Goal: Information Seeking & Learning: Compare options

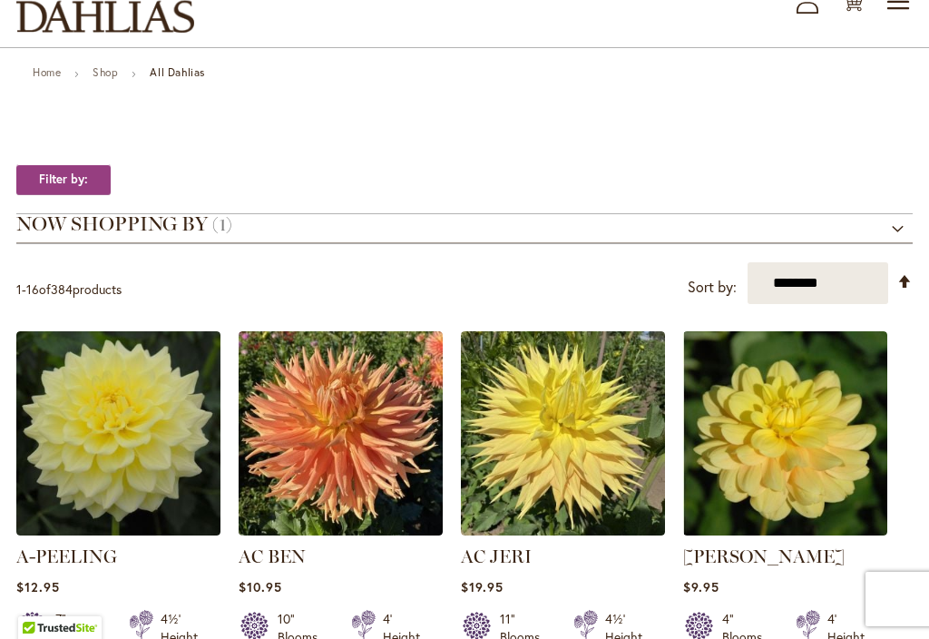
scroll to position [249, 0]
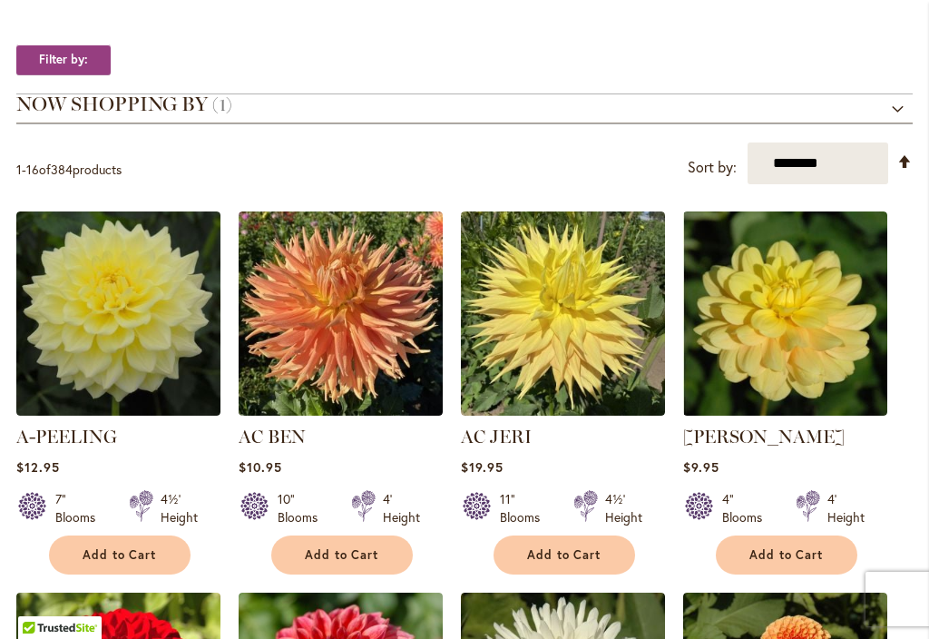
click at [70, 75] on strong "Filter by:" at bounding box center [63, 59] width 94 height 31
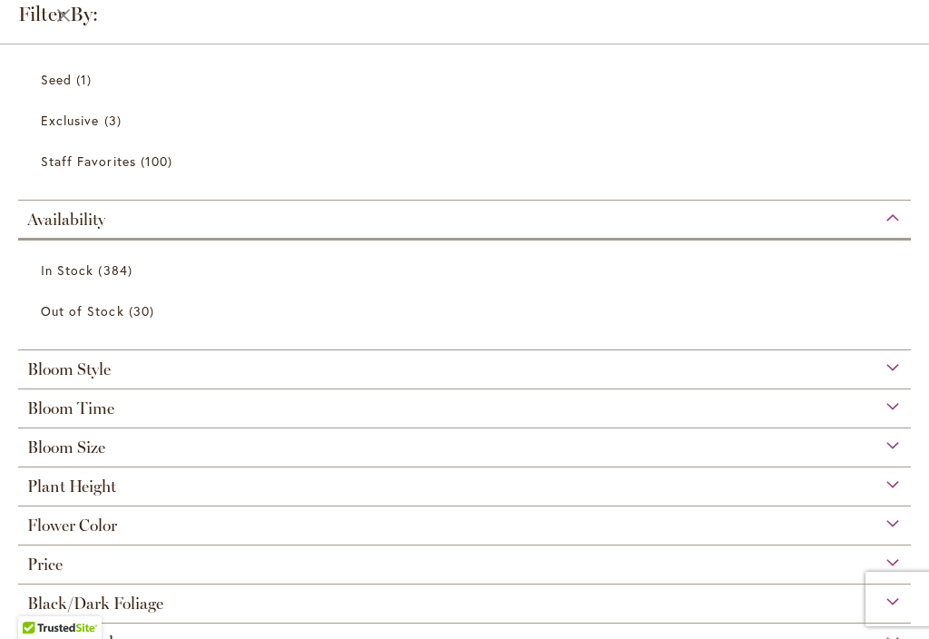
click at [90, 451] on div "Bloom Size" at bounding box center [464, 442] width 893 height 29
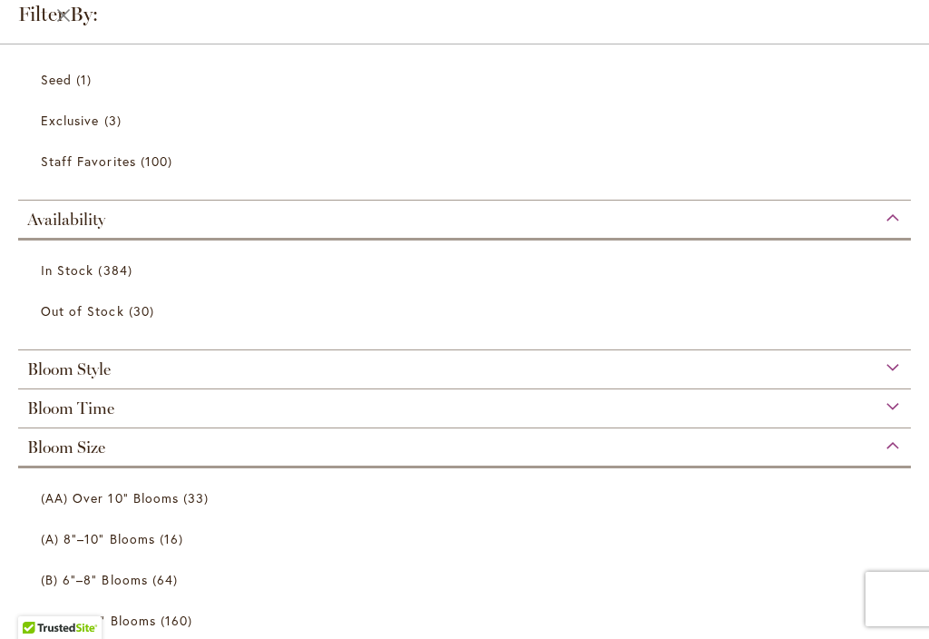
scroll to position [109, 0]
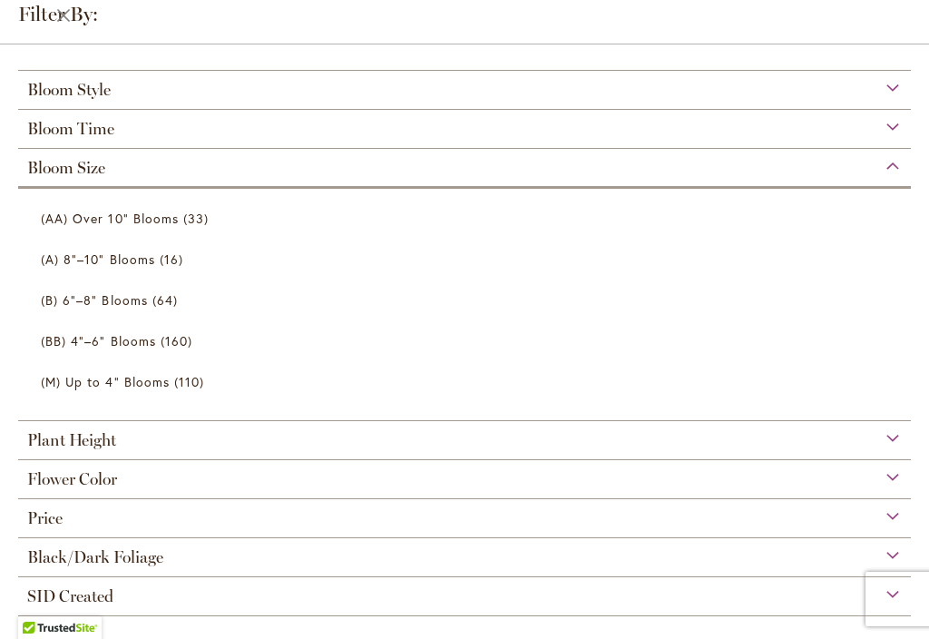
click at [136, 226] on span "(AA) Over 10" Blooms" at bounding box center [110, 218] width 138 height 17
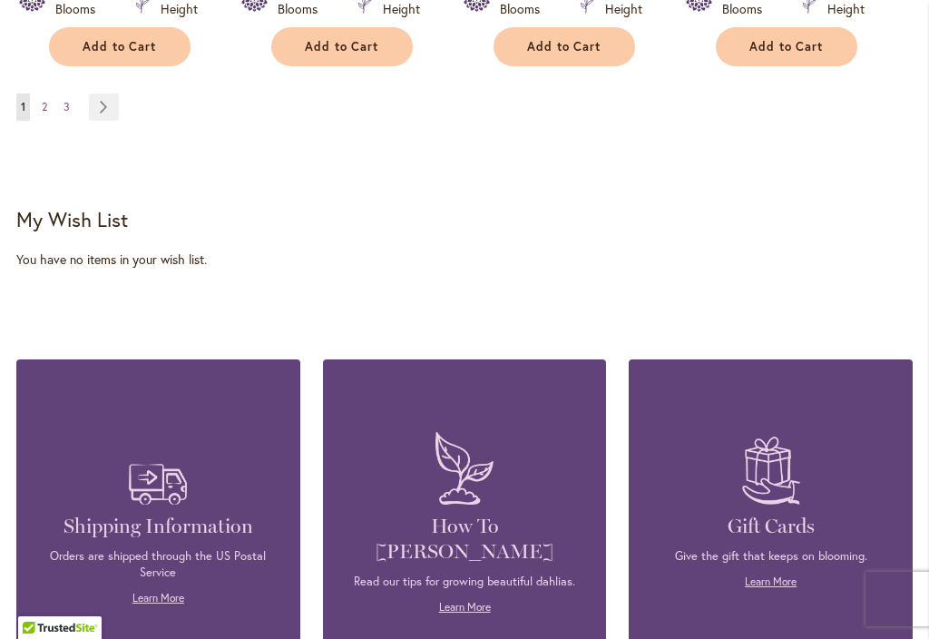
scroll to position [1926, 0]
click at [108, 120] on link "Page Next" at bounding box center [104, 106] width 30 height 27
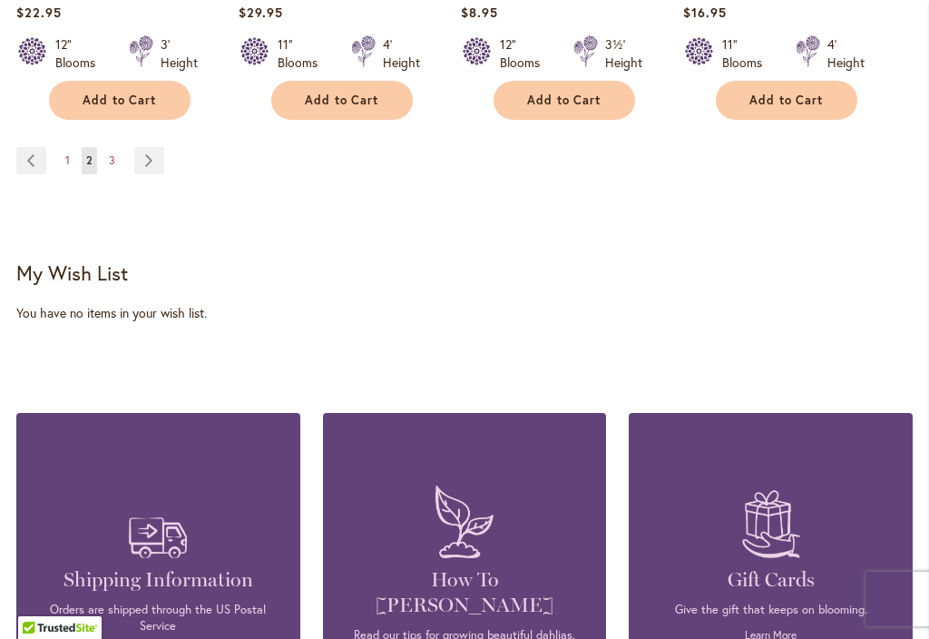
scroll to position [1872, 0]
click at [156, 173] on link "Page Next" at bounding box center [149, 159] width 30 height 27
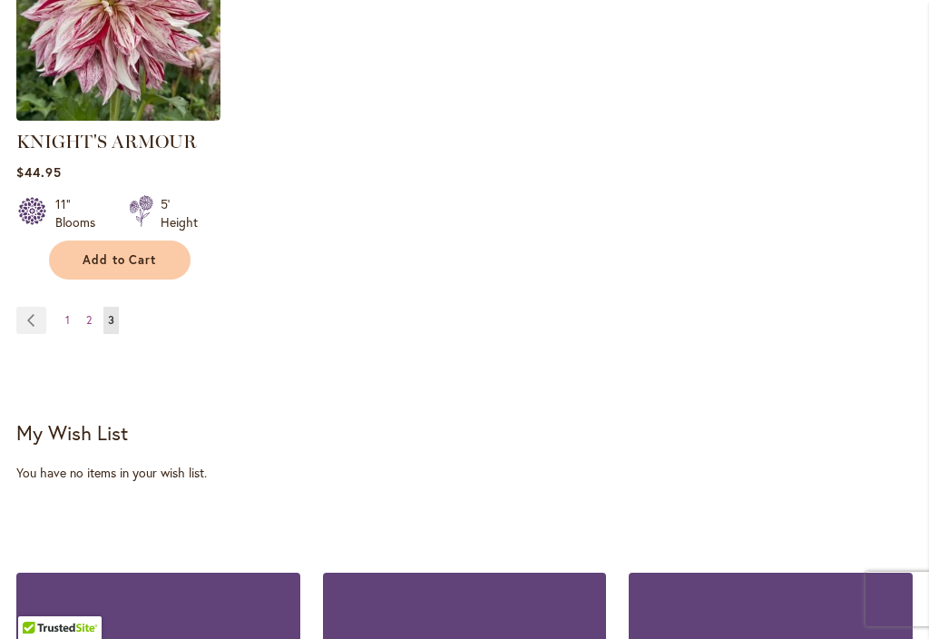
scroll to position [545, 0]
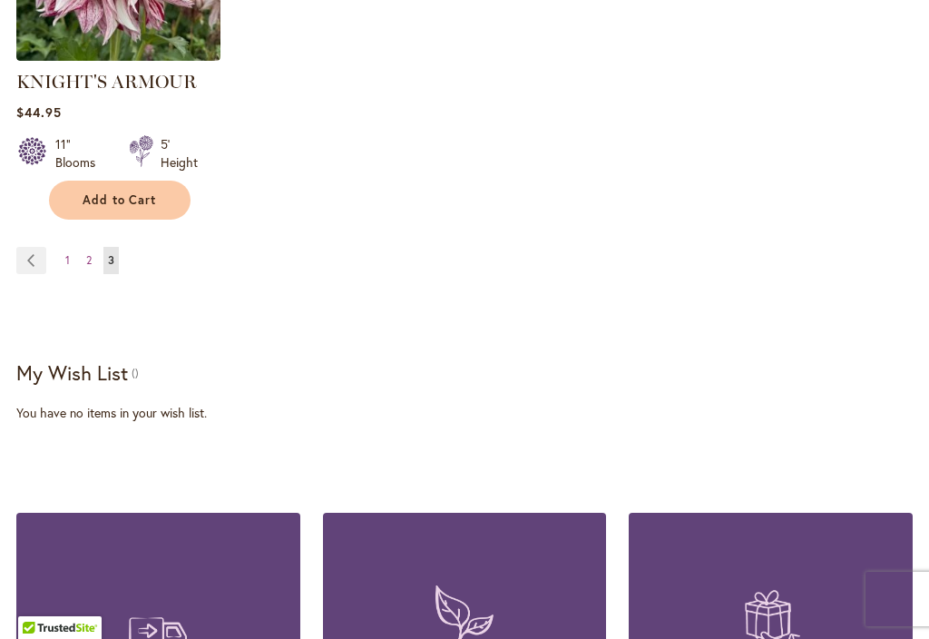
scroll to position [568, 0]
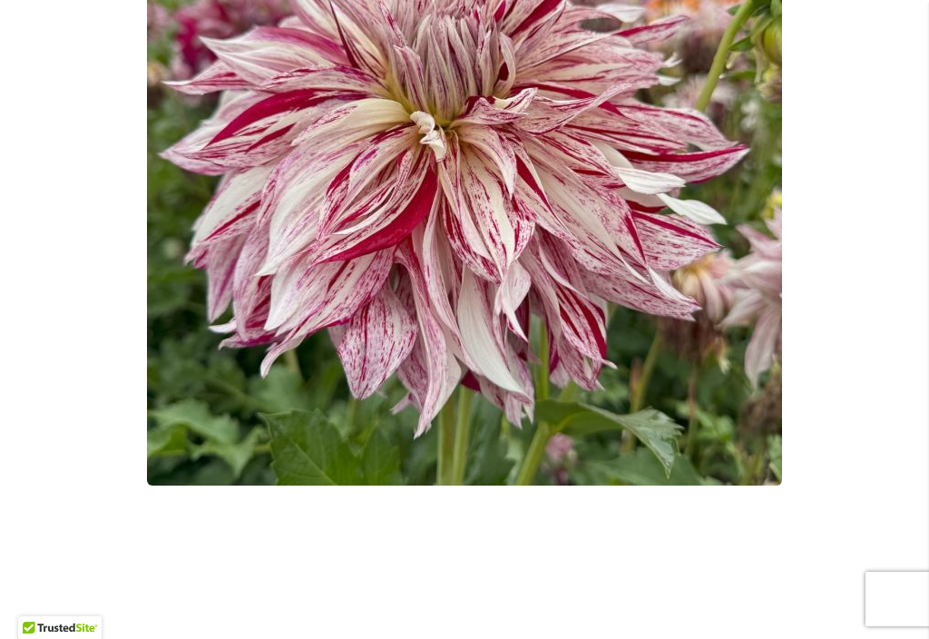
scroll to position [509, 0]
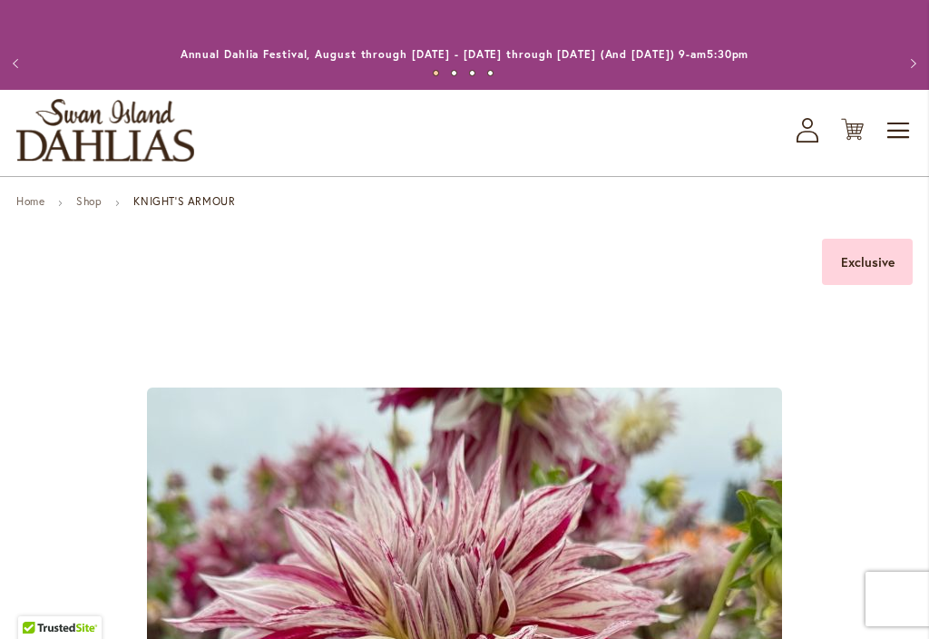
scroll to position [0, 0]
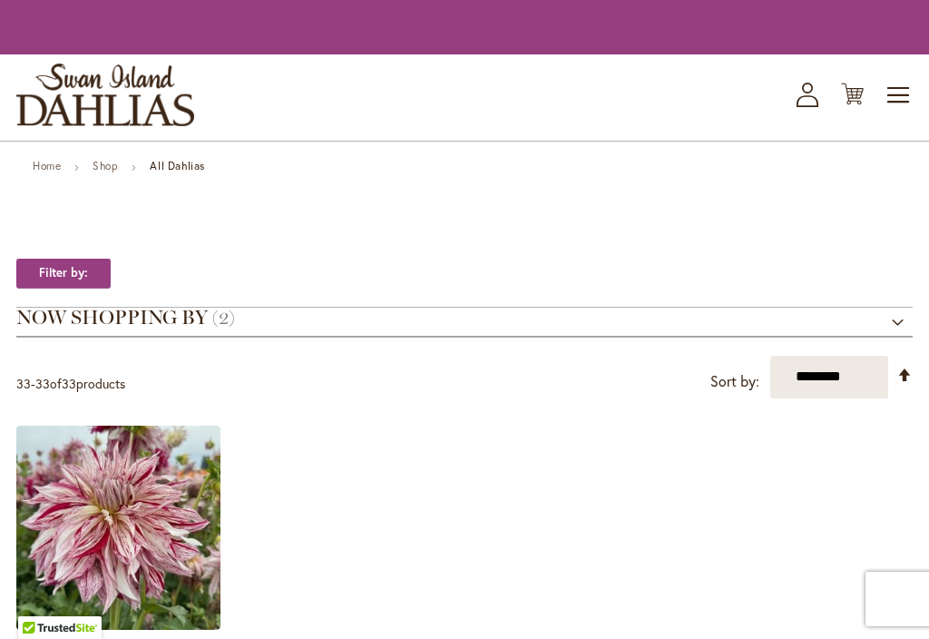
scroll to position [710, 0]
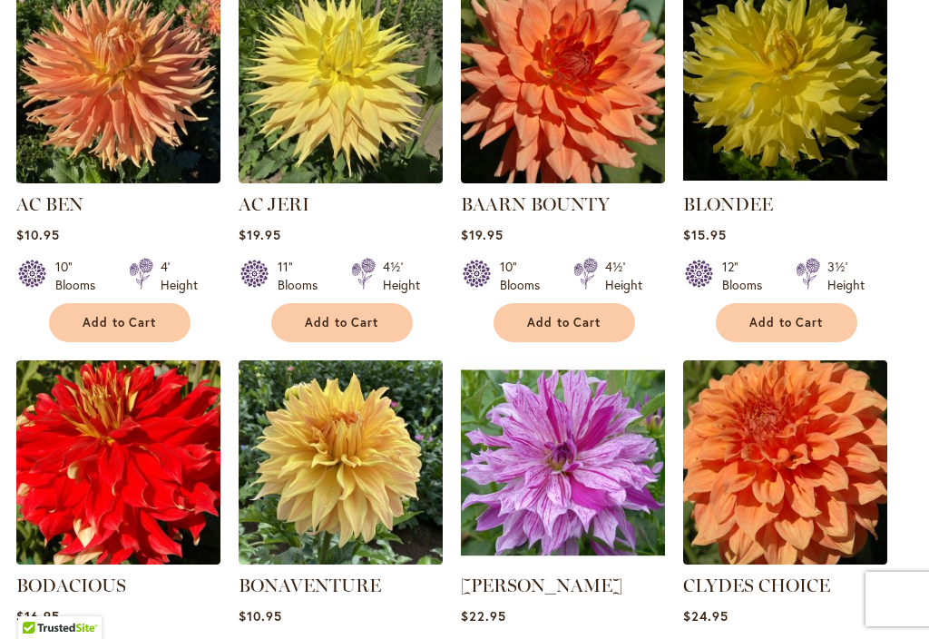
scroll to position [445, 0]
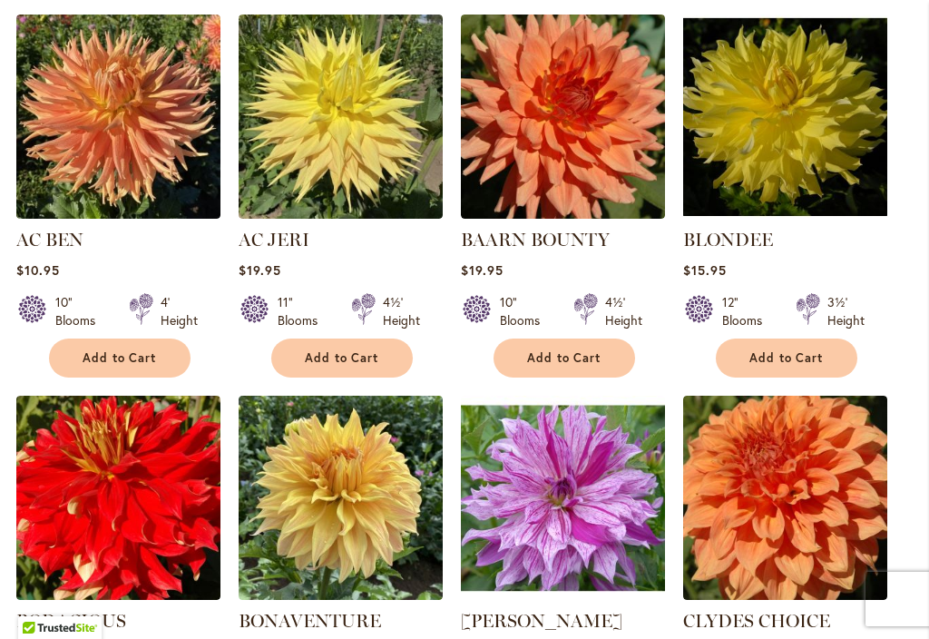
click at [366, 219] on img at bounding box center [341, 117] width 204 height 204
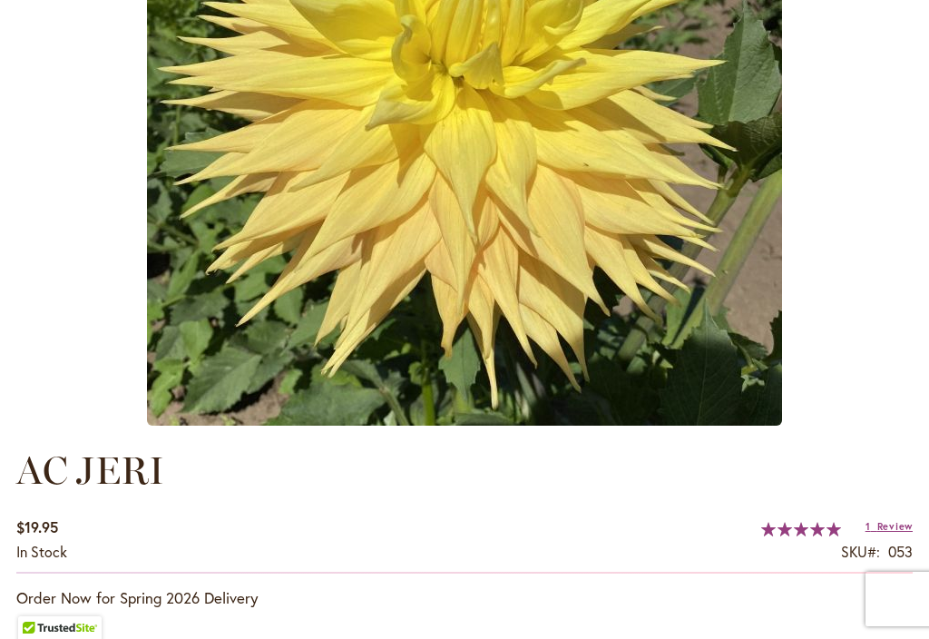
scroll to position [806, 0]
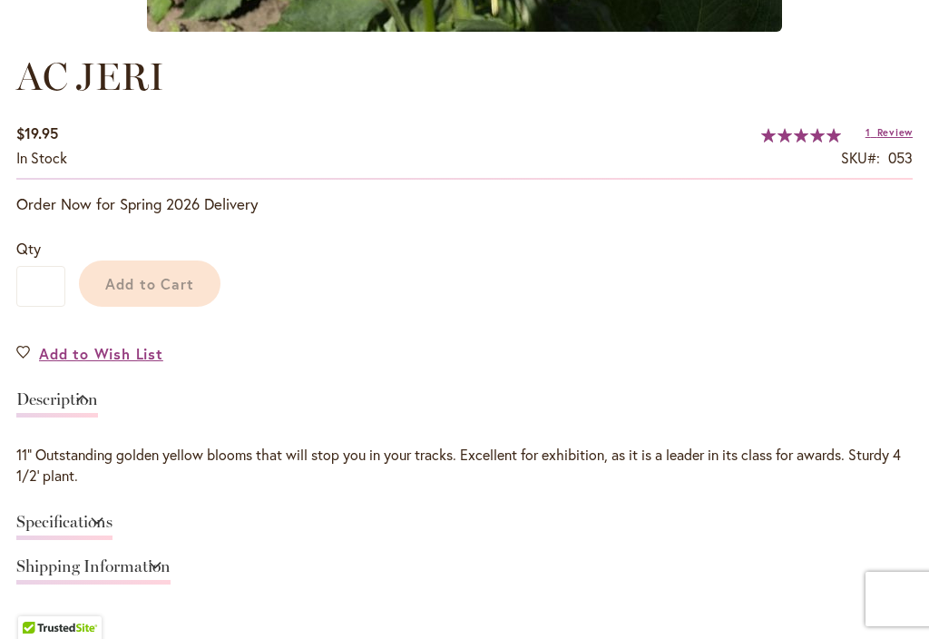
click at [906, 367] on div "AC [PERSON_NAME] $19.95 In stock SKU 053 Rating: 100 % of 100 1 Review Add Your…" at bounding box center [464, 578] width 896 height 1057
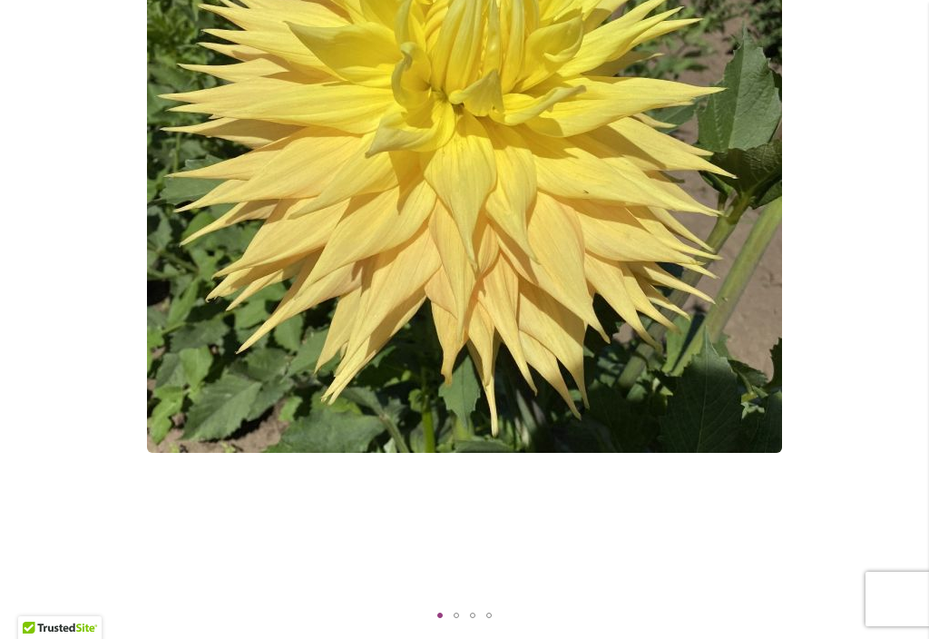
scroll to position [350, 0]
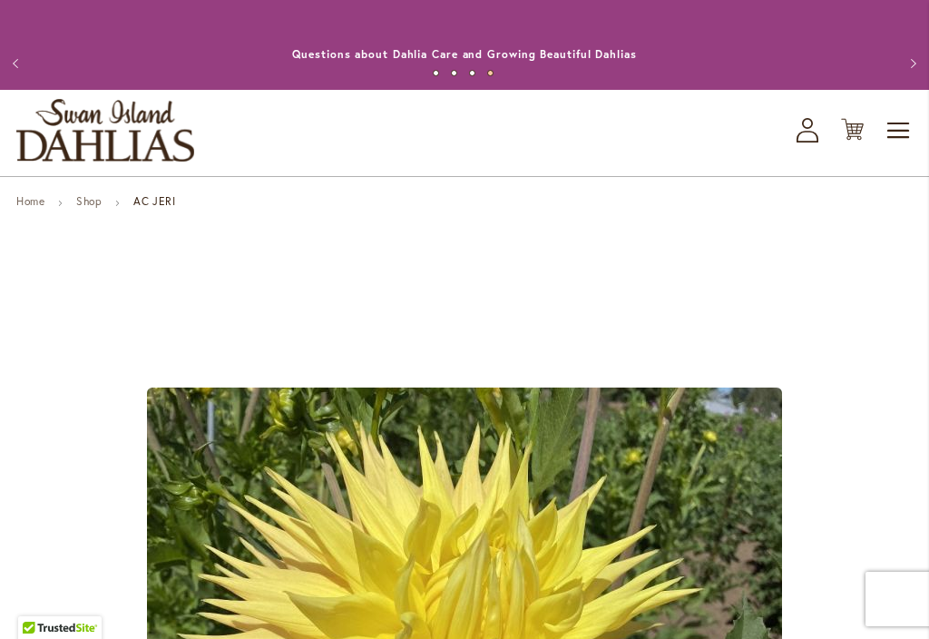
scroll to position [0, 0]
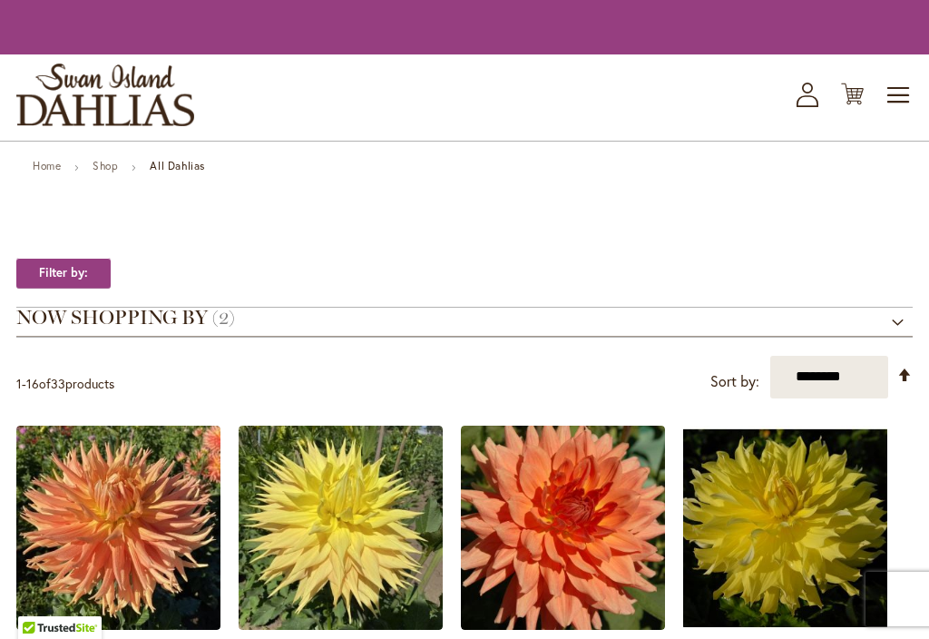
scroll to position [717, 0]
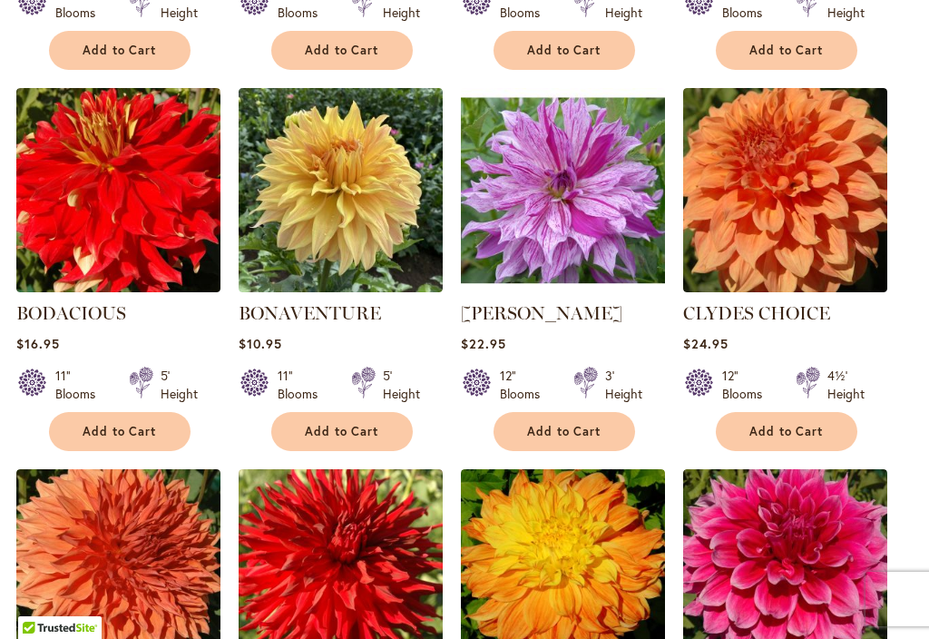
click at [141, 292] on img at bounding box center [118, 190] width 204 height 204
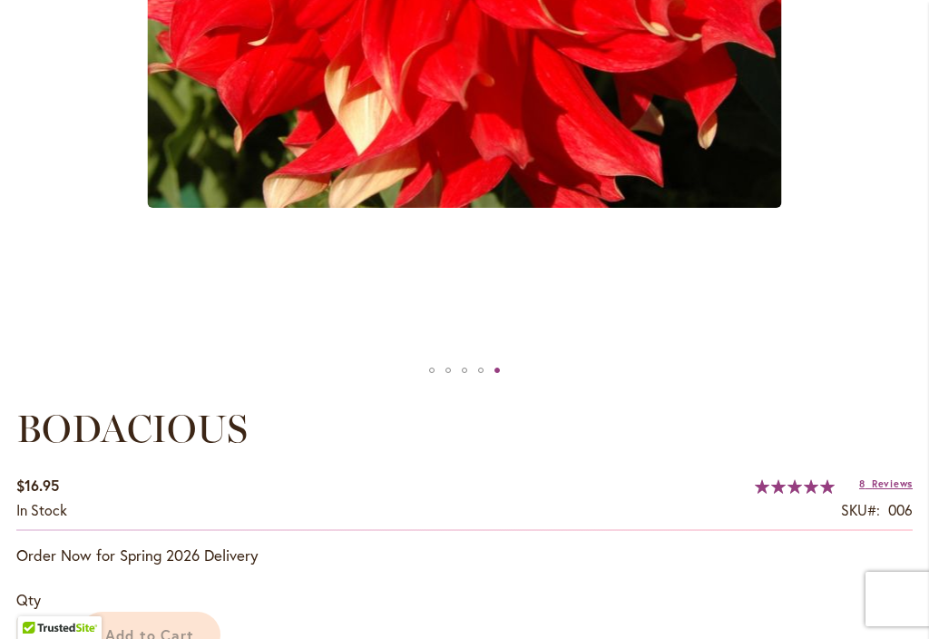
scroll to position [340, 0]
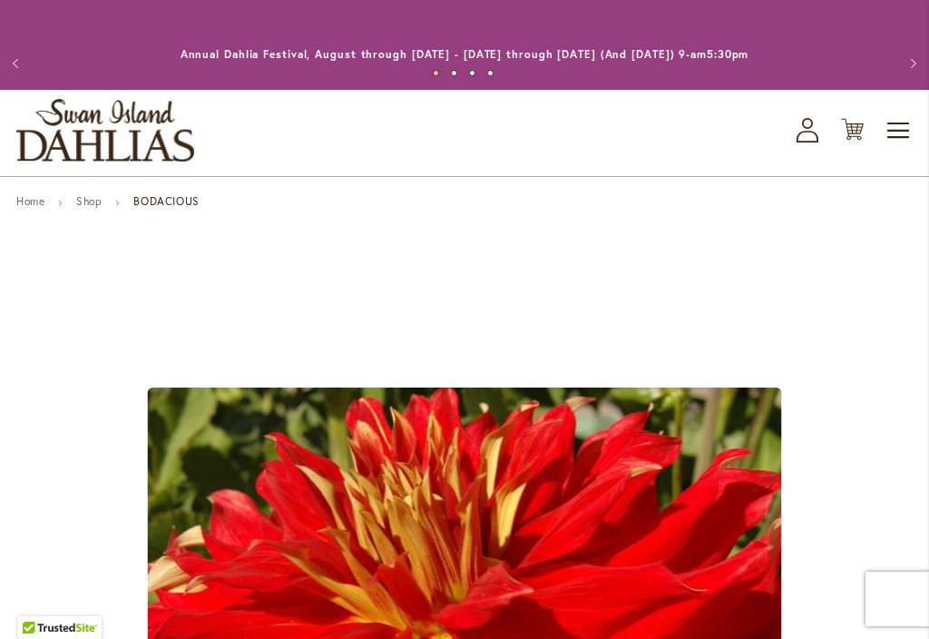
scroll to position [0, 0]
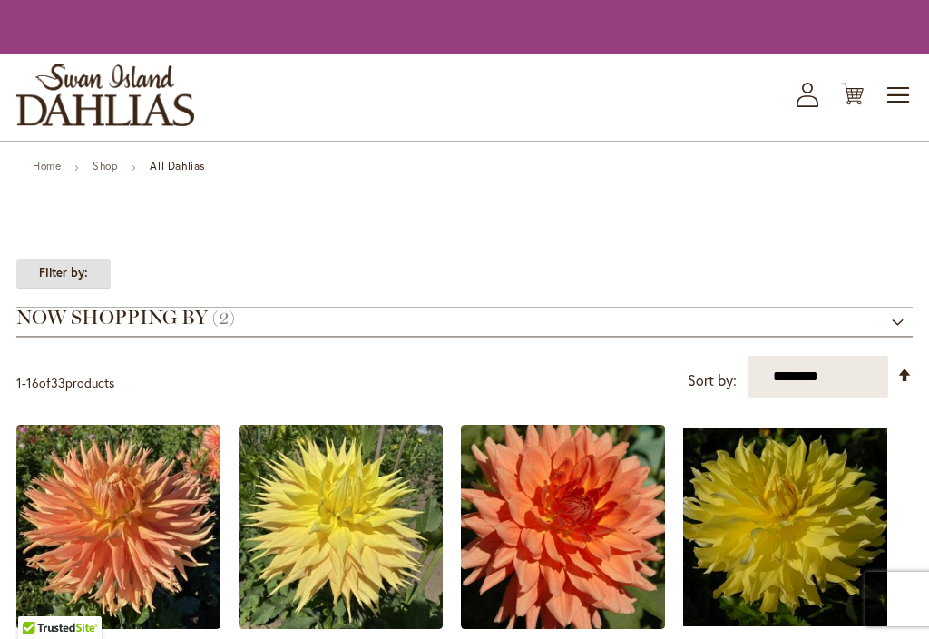
click at [61, 288] on strong "Filter by:" at bounding box center [63, 273] width 94 height 31
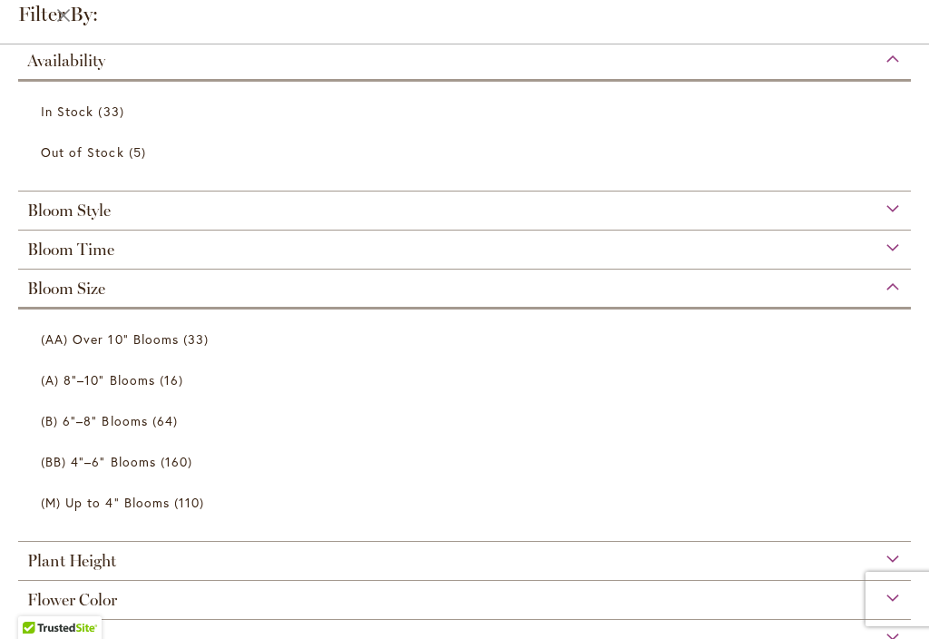
scroll to position [243, 0]
click at [88, 383] on span "(A) 8"–10" Blooms" at bounding box center [98, 380] width 114 height 17
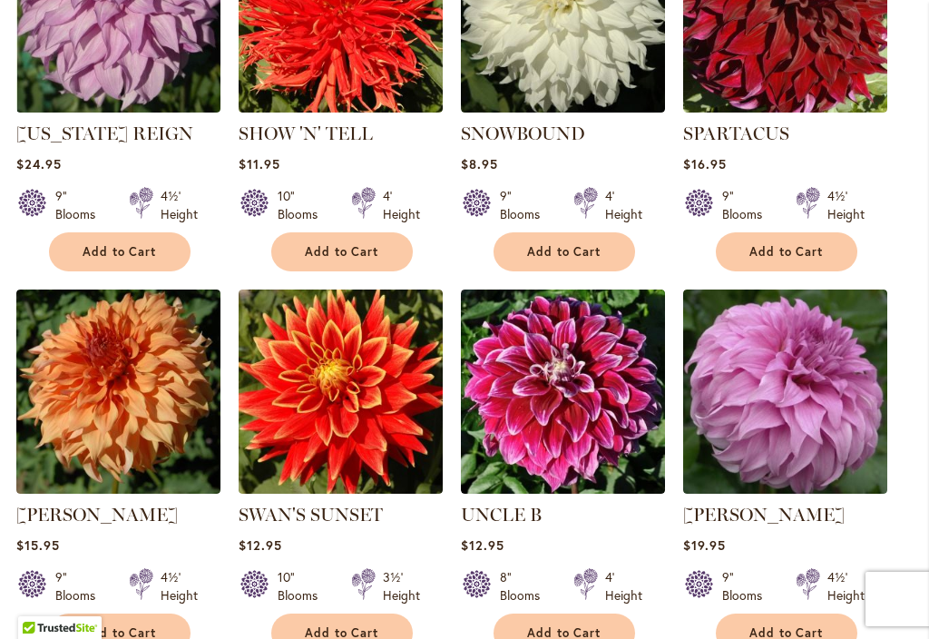
scroll to position [1362, 0]
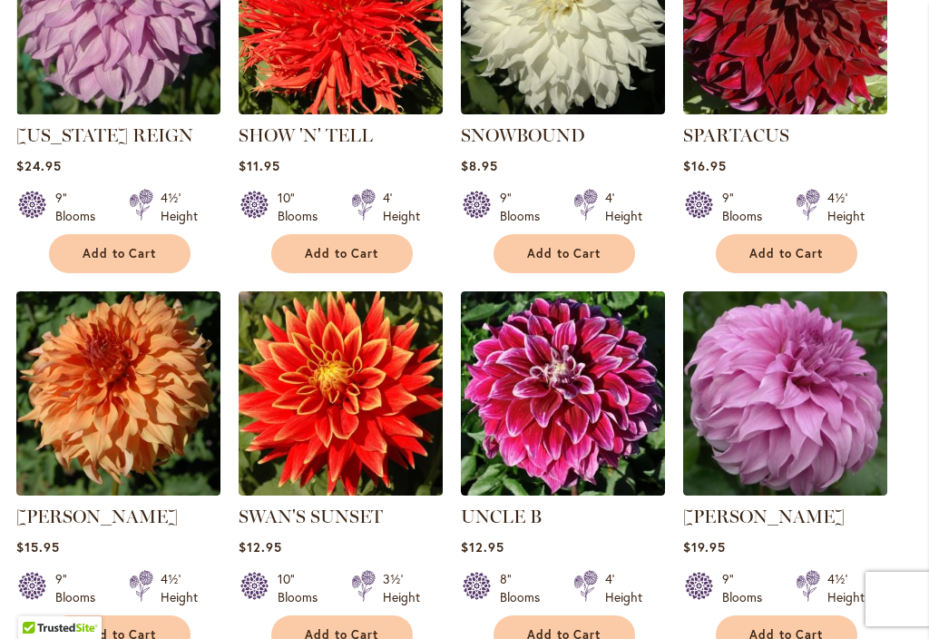
click at [832, 114] on img at bounding box center [785, 12] width 204 height 204
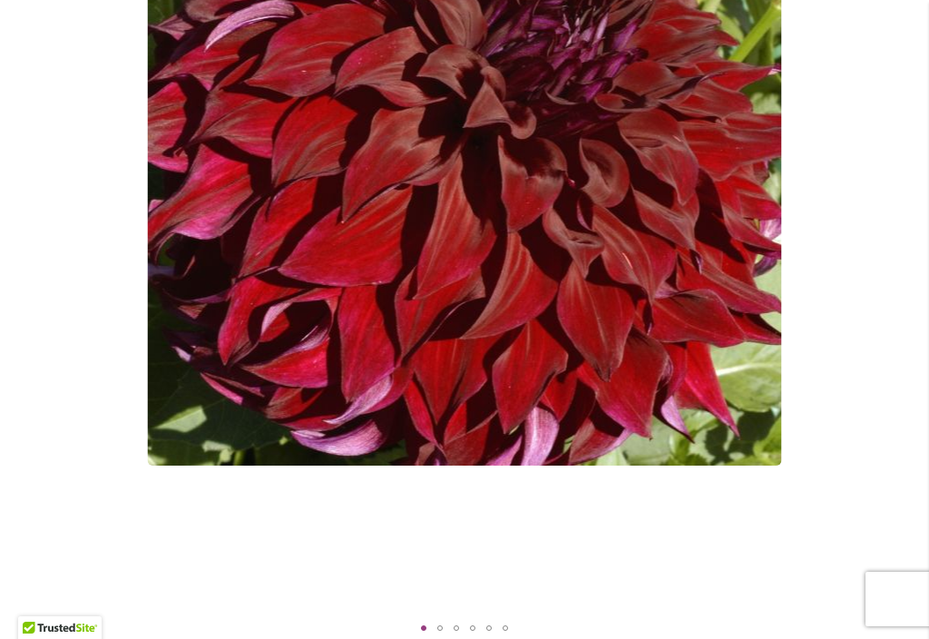
scroll to position [582, 0]
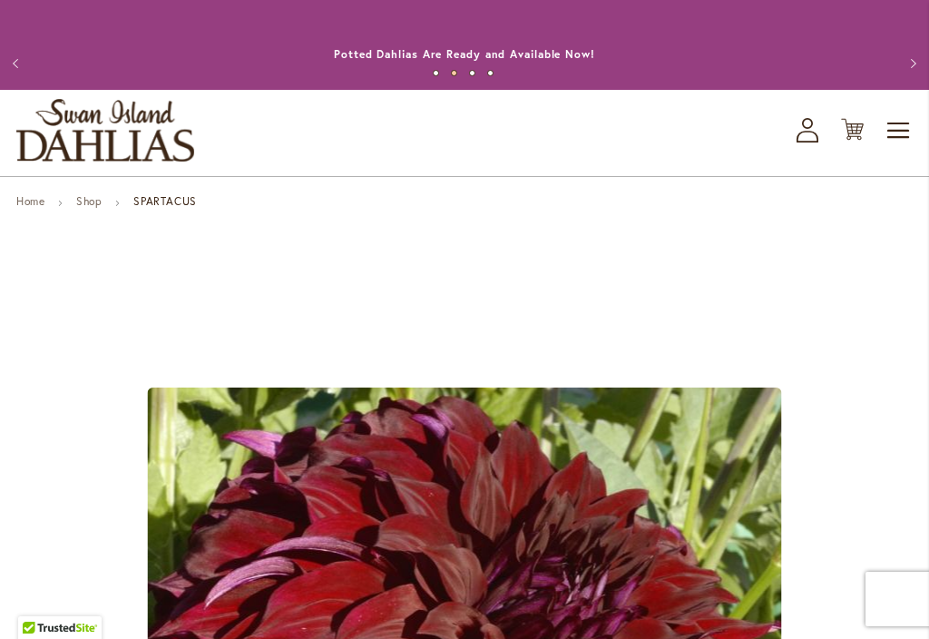
scroll to position [0, 0]
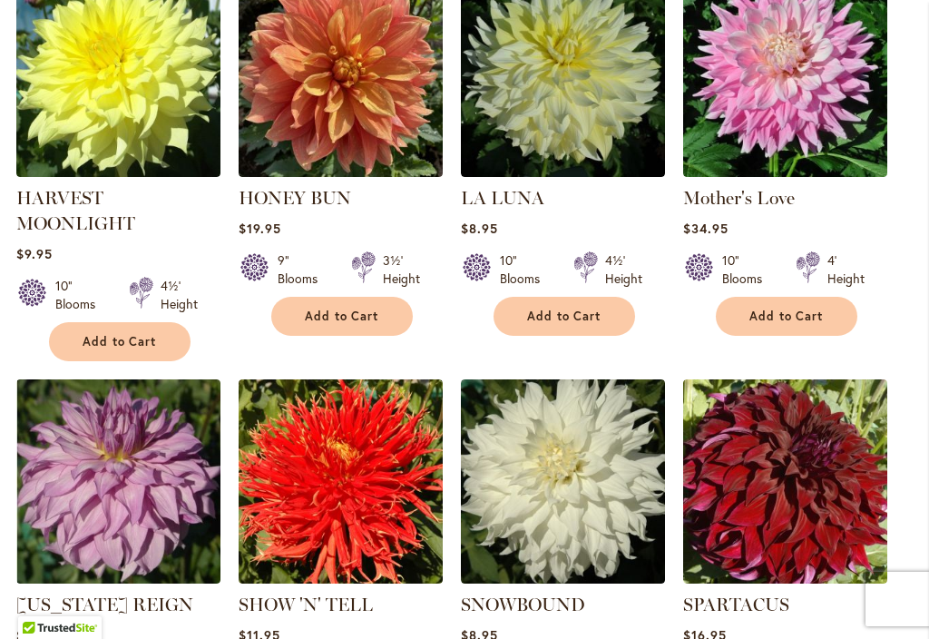
scroll to position [877, 0]
